Goal: Task Accomplishment & Management: Use online tool/utility

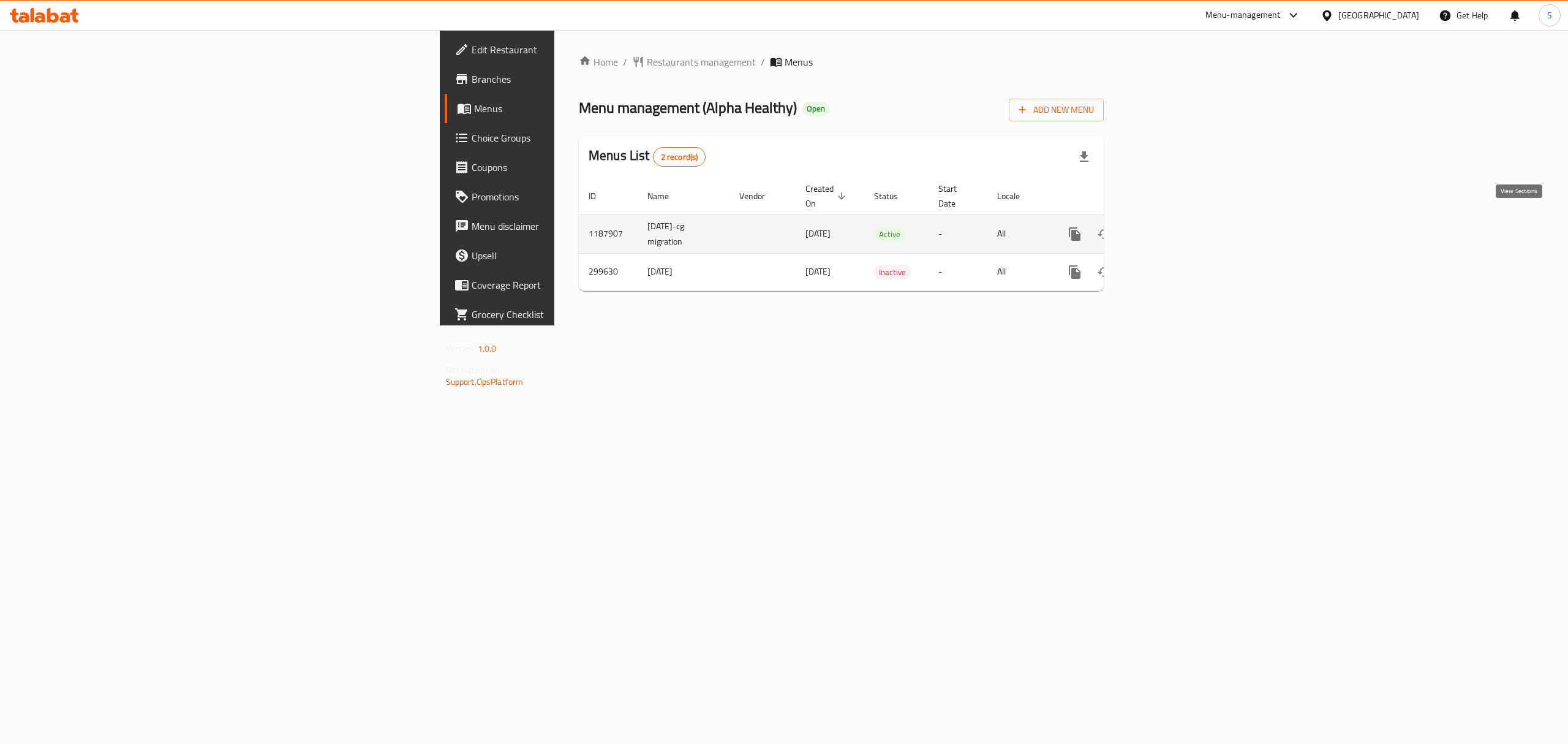
click at [1178, 230] on link "enhanced table" at bounding box center [1164, 234] width 30 height 30
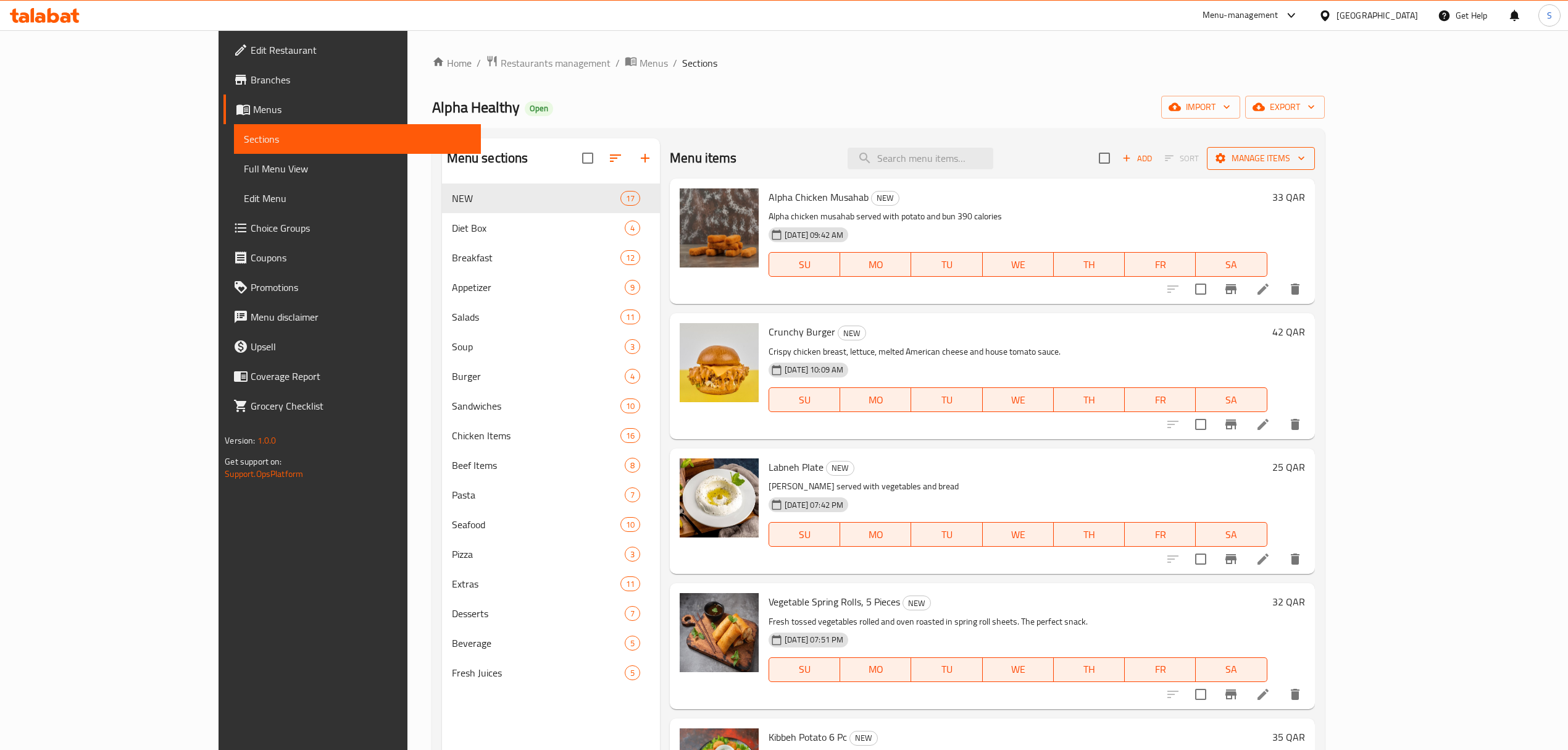
click at [1305, 165] on span "Manage items" at bounding box center [1260, 159] width 89 height 16
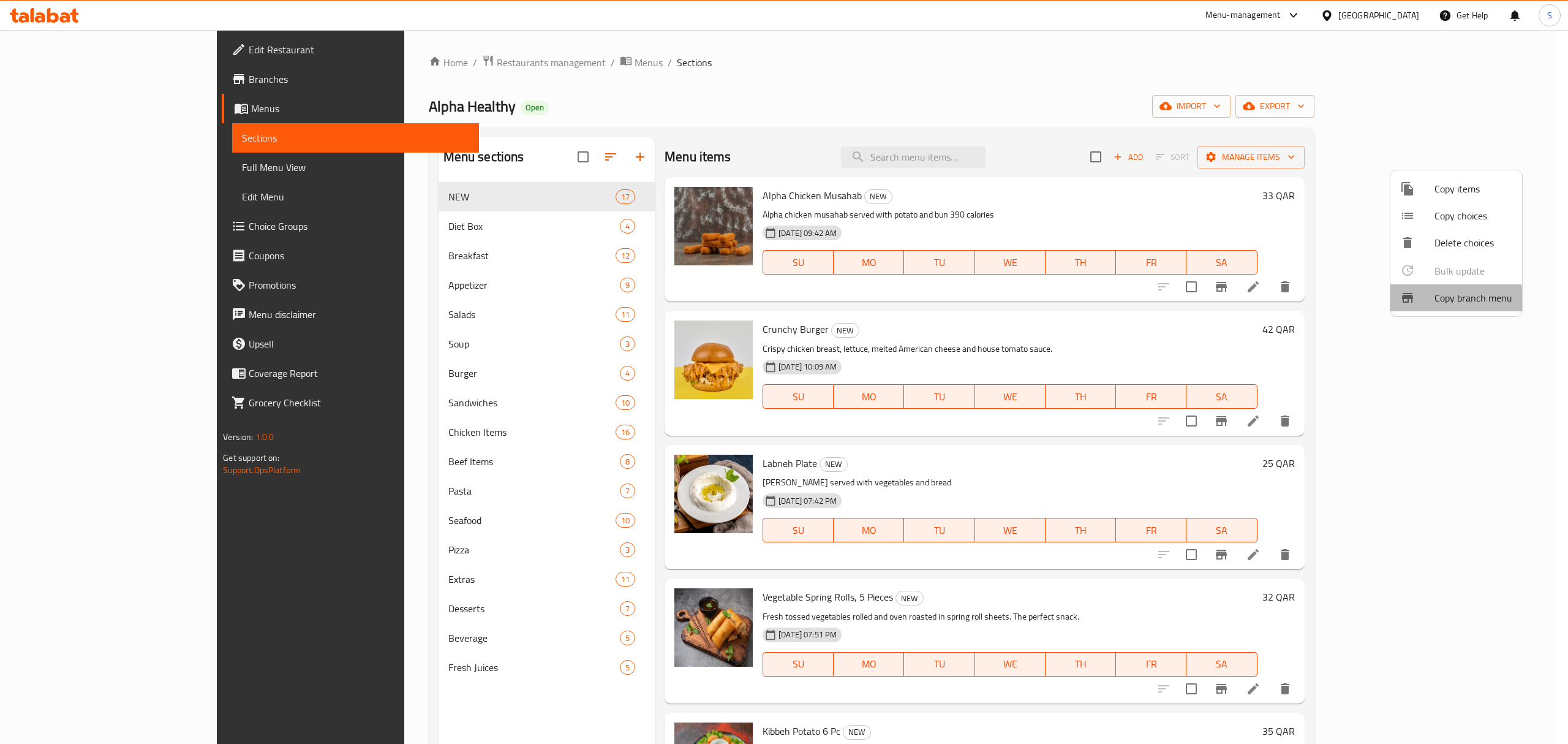
click at [1431, 303] on div at bounding box center [1417, 298] width 34 height 15
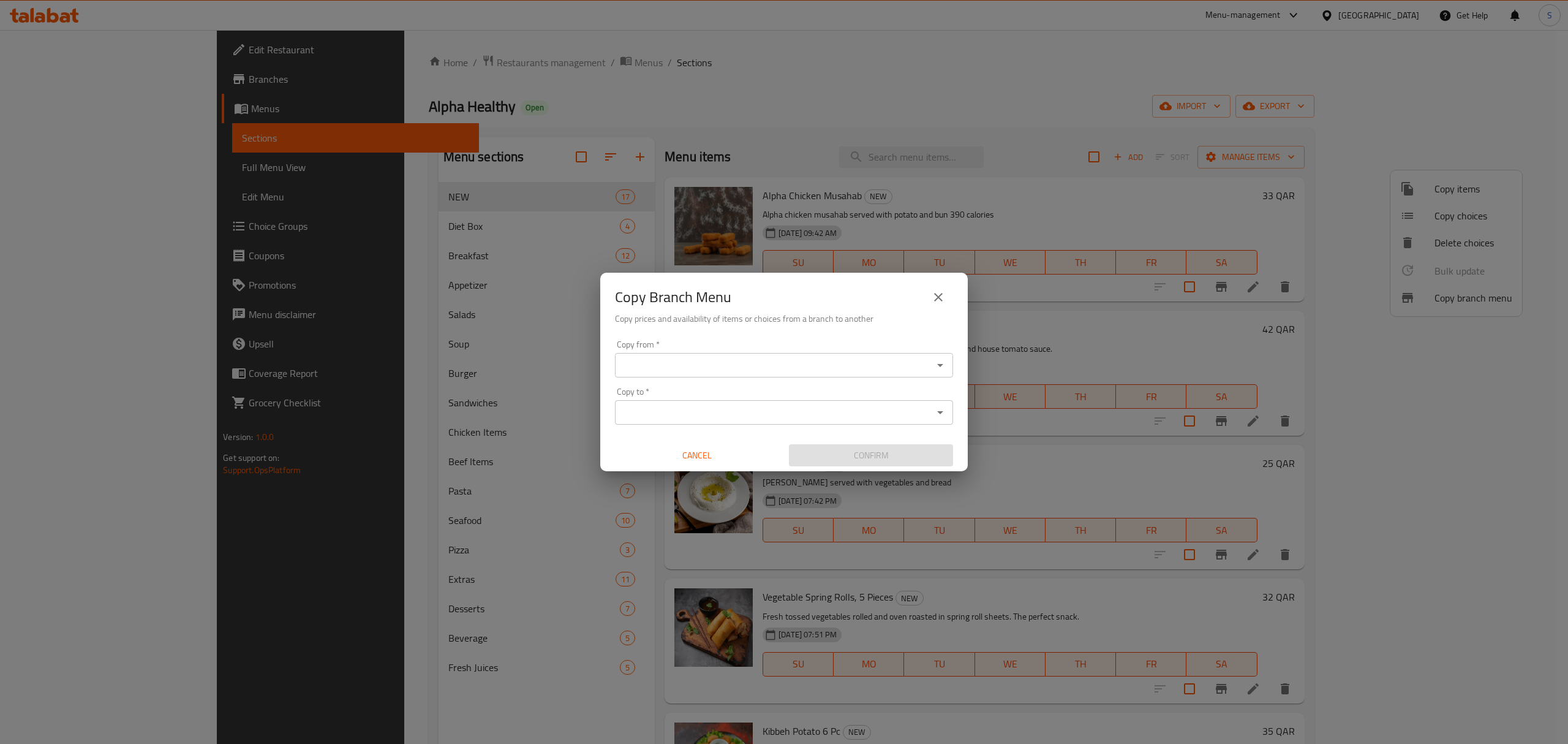
click at [856, 353] on div "Copy from *" at bounding box center [784, 365] width 339 height 24
click at [856, 360] on input "Copy from   *" at bounding box center [774, 365] width 311 height 18
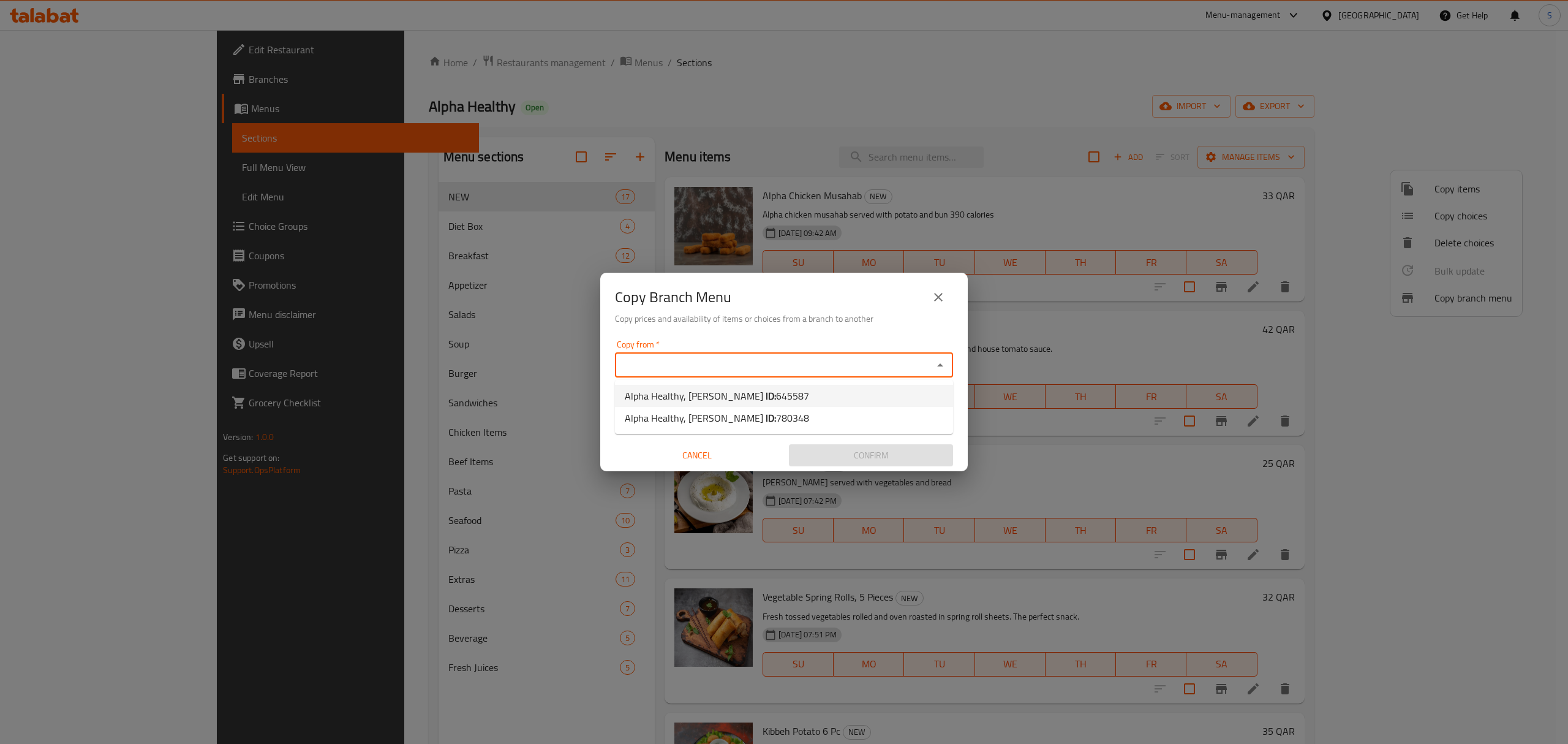
click at [820, 397] on li "Alpha Healthy, [PERSON_NAME] ID: 645587" at bounding box center [784, 396] width 339 height 22
type input "Alpha Healthy, [PERSON_NAME]"
click at [812, 424] on div "Copy to *" at bounding box center [784, 412] width 339 height 24
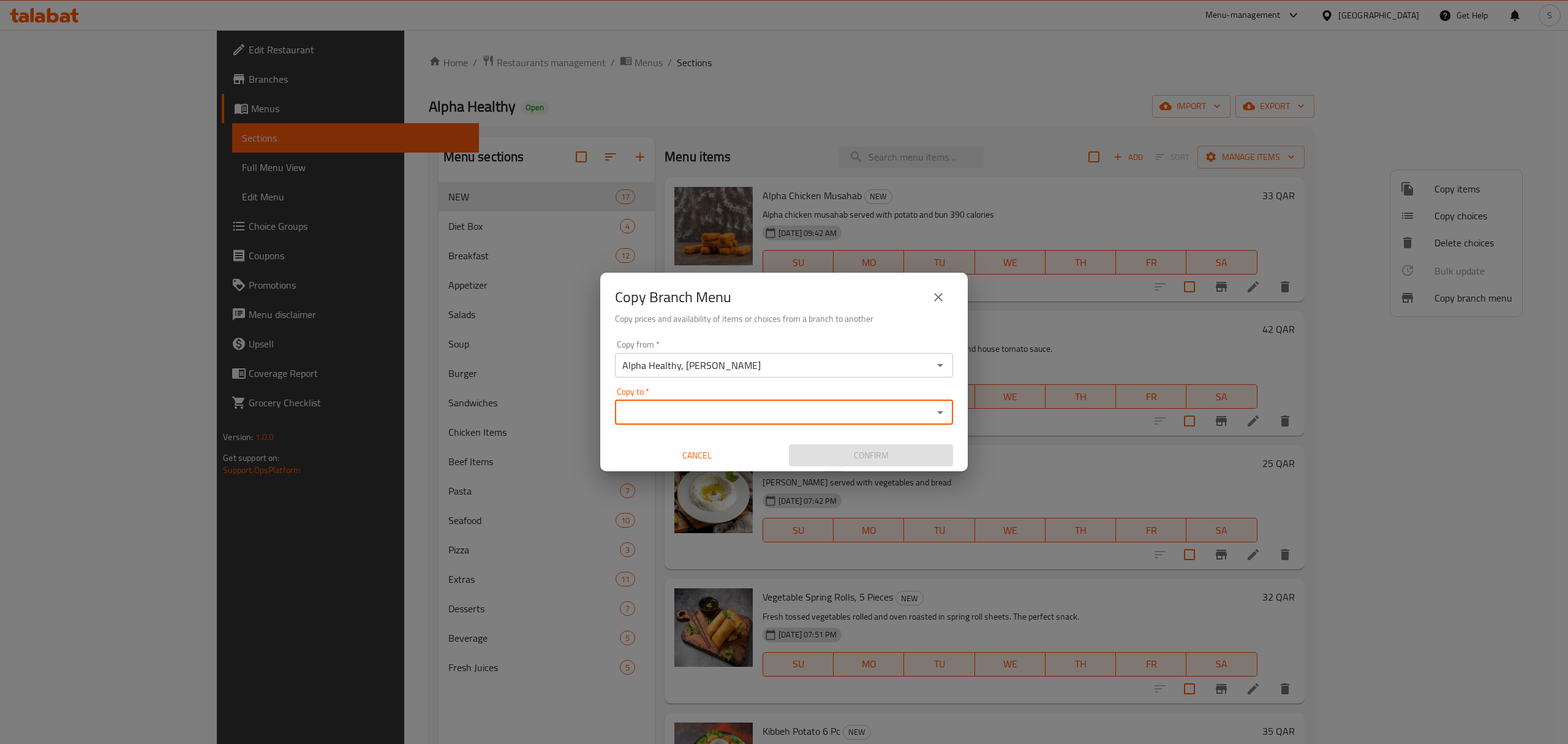
click at [792, 403] on div "Copy to *" at bounding box center [784, 412] width 339 height 24
click at [783, 423] on div "Copy to *" at bounding box center [784, 412] width 339 height 24
click at [721, 398] on div "Copy to   * Copy to *" at bounding box center [784, 406] width 339 height 37
click at [721, 419] on input "Copy to   *" at bounding box center [774, 412] width 311 height 18
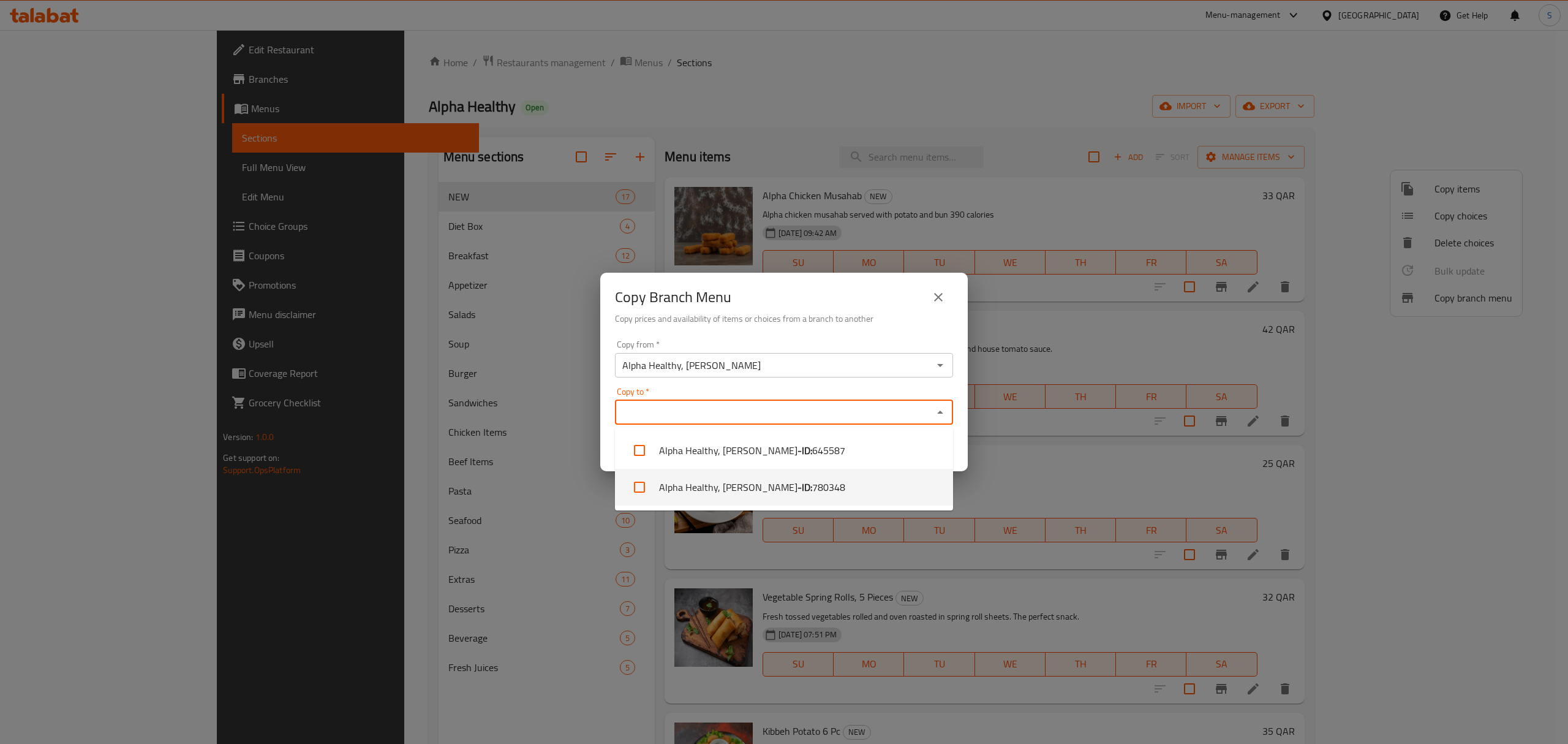
click at [710, 484] on li "Alpha Healthy, Abu Hamour - ID: 780348" at bounding box center [784, 488] width 339 height 37
checkbox input "true"
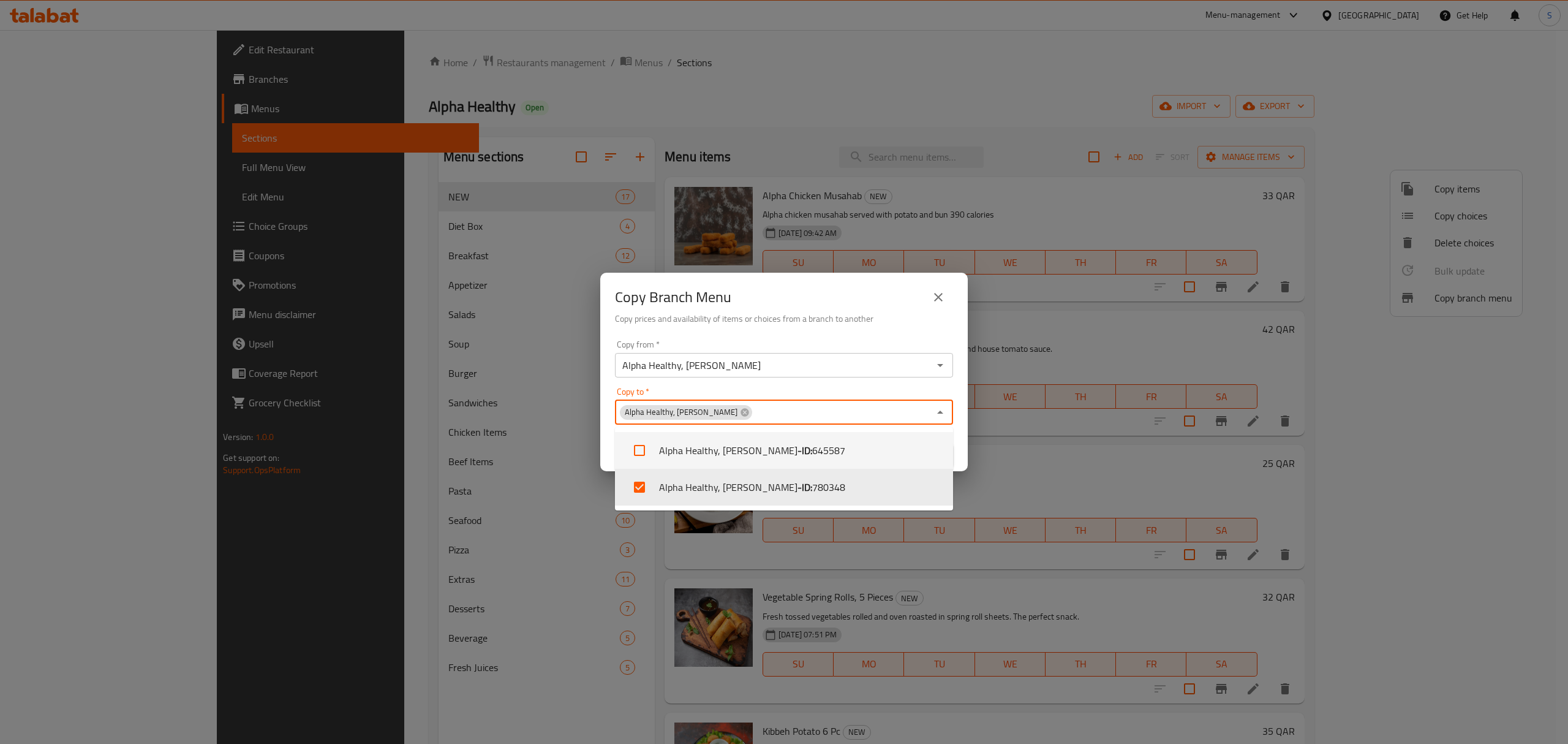
click at [781, 344] on div "Copy from   * Alpha Healthy, [PERSON_NAME] from *" at bounding box center [784, 359] width 339 height 37
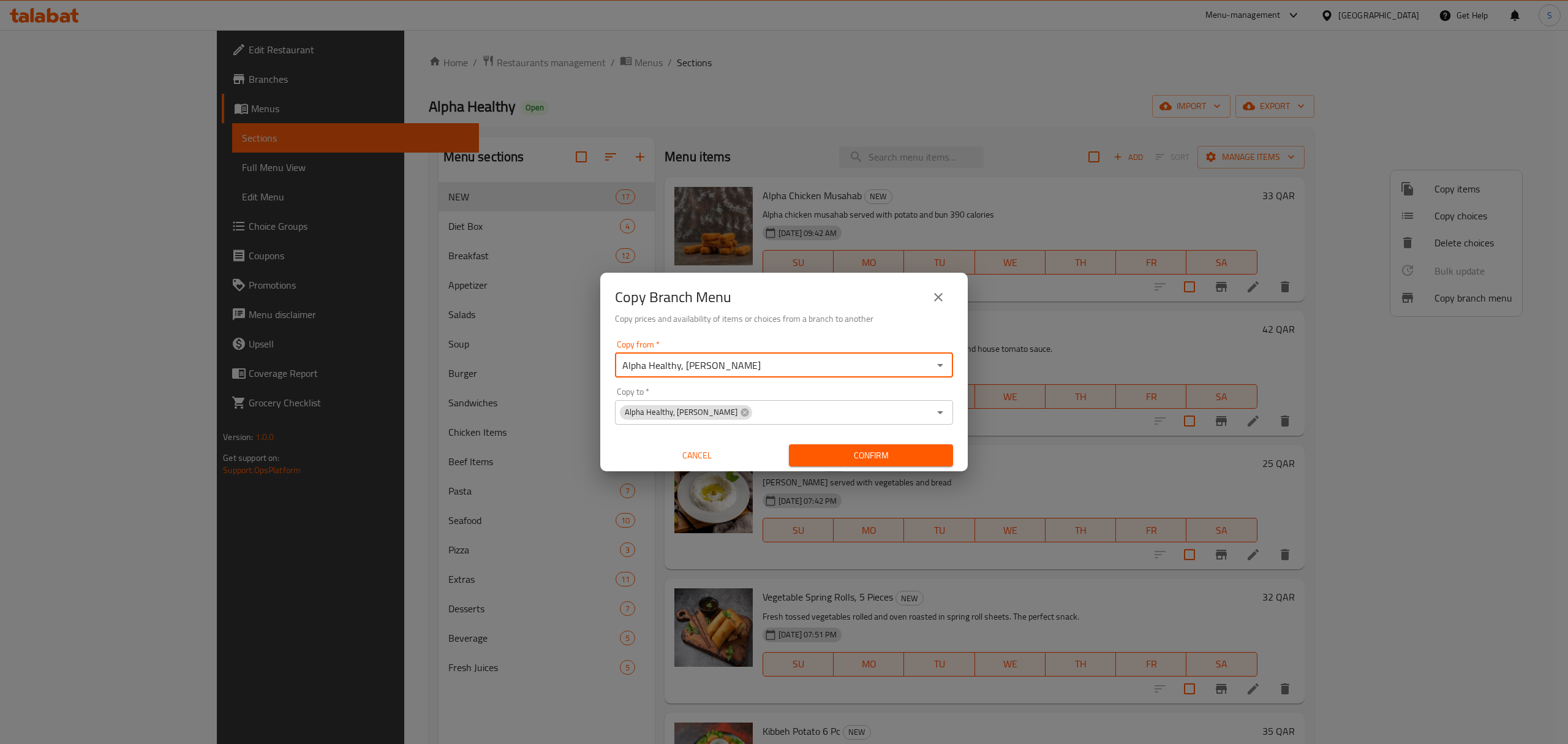
click at [823, 448] on span "Confirm" at bounding box center [871, 455] width 144 height 16
